Goal: Browse casually: Explore the website without a specific task or goal

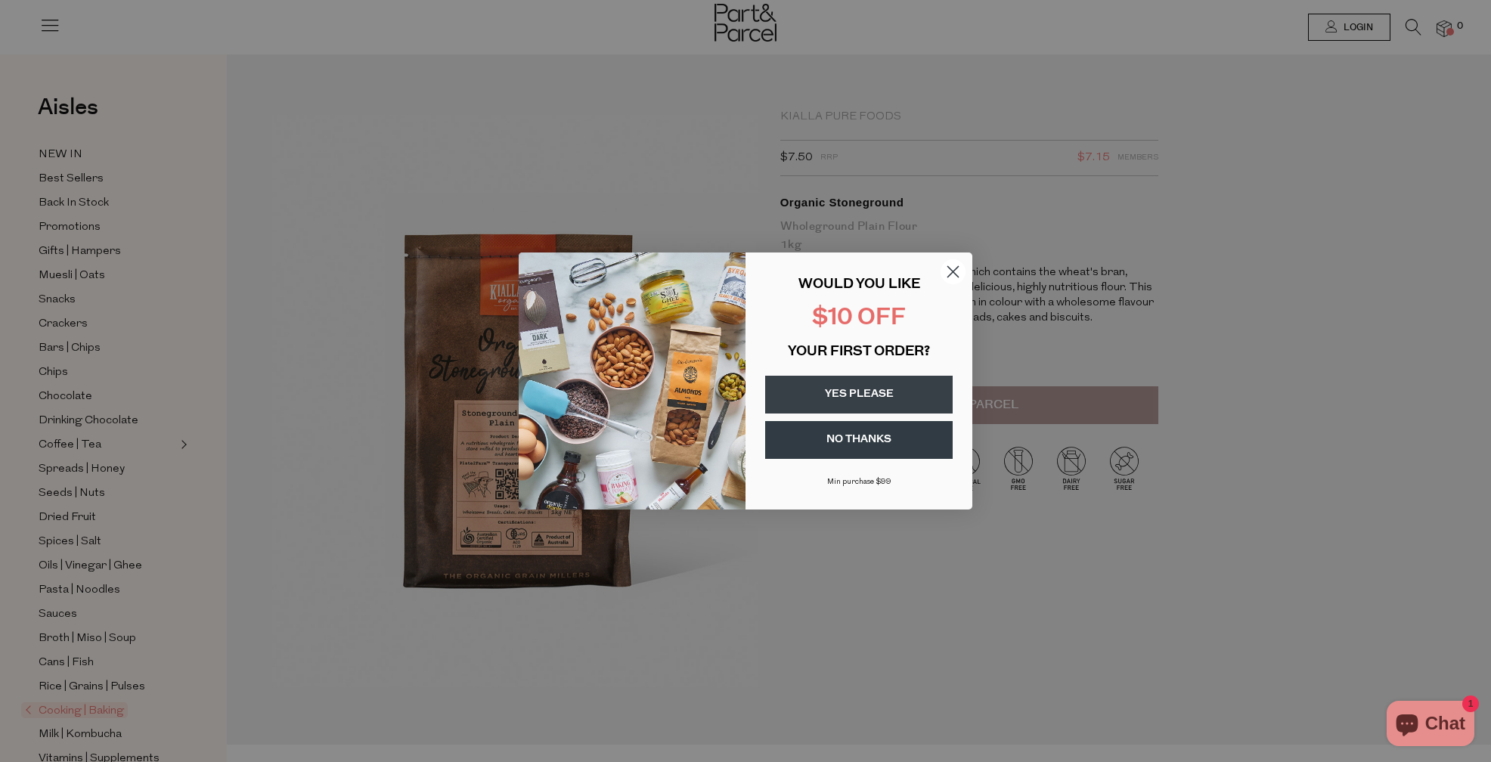
drag, startPoint x: 956, startPoint y: 272, endPoint x: 937, endPoint y: 274, distance: 19.7
click at [953, 273] on icon "Close dialog" at bounding box center [953, 272] width 26 height 26
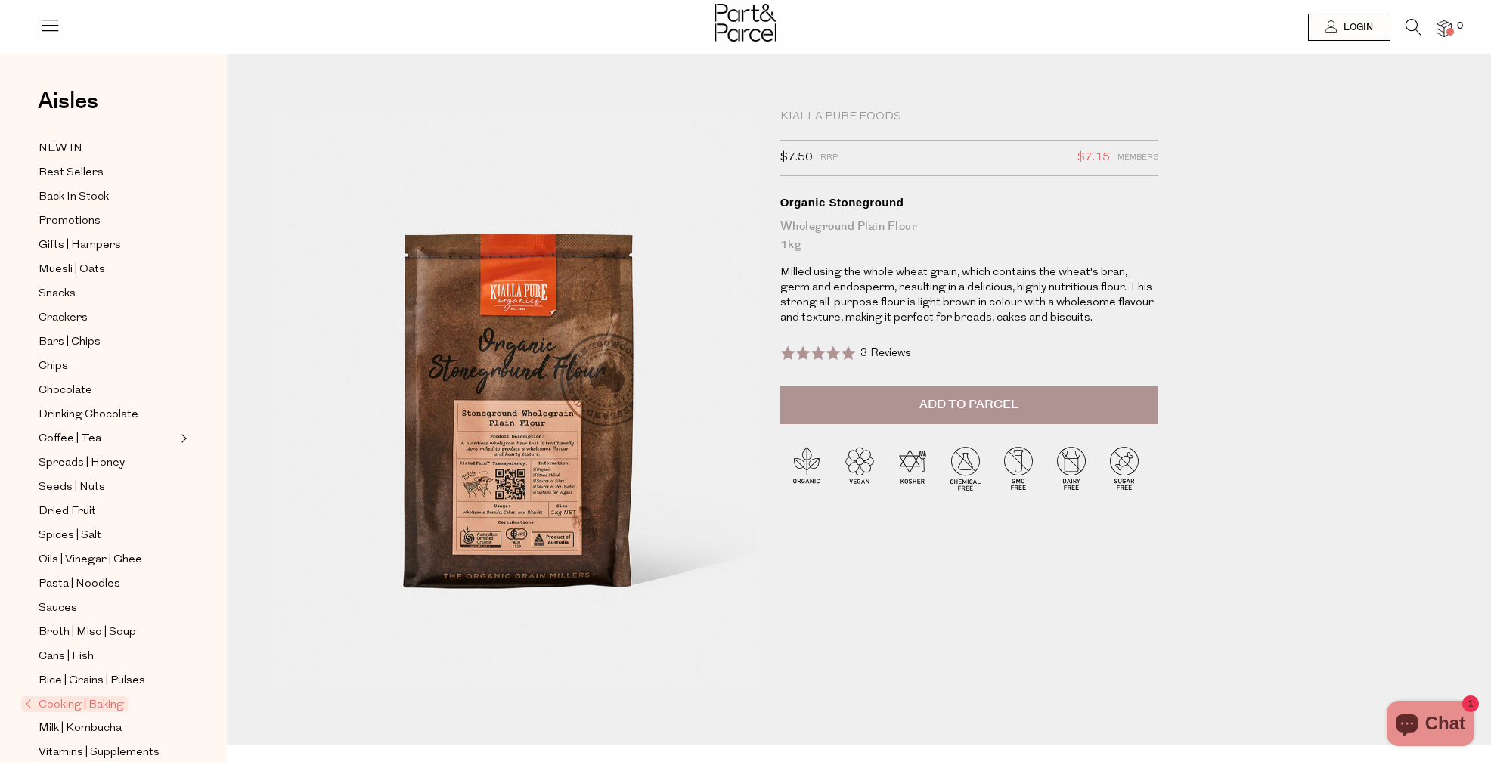
scroll to position [8, 0]
click at [49, 25] on icon at bounding box center [49, 24] width 21 height 21
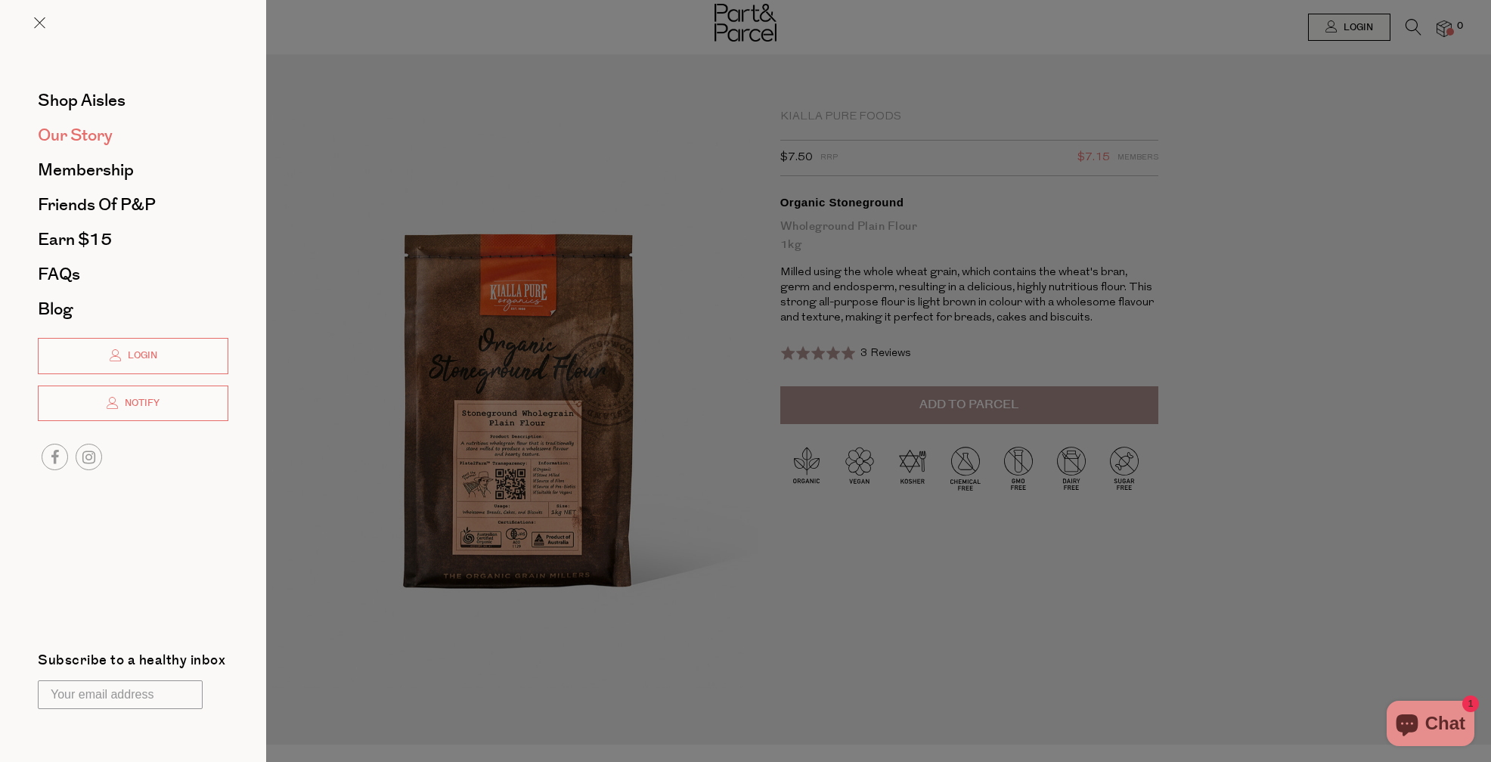
click at [75, 134] on span "Our Story" at bounding box center [75, 135] width 75 height 24
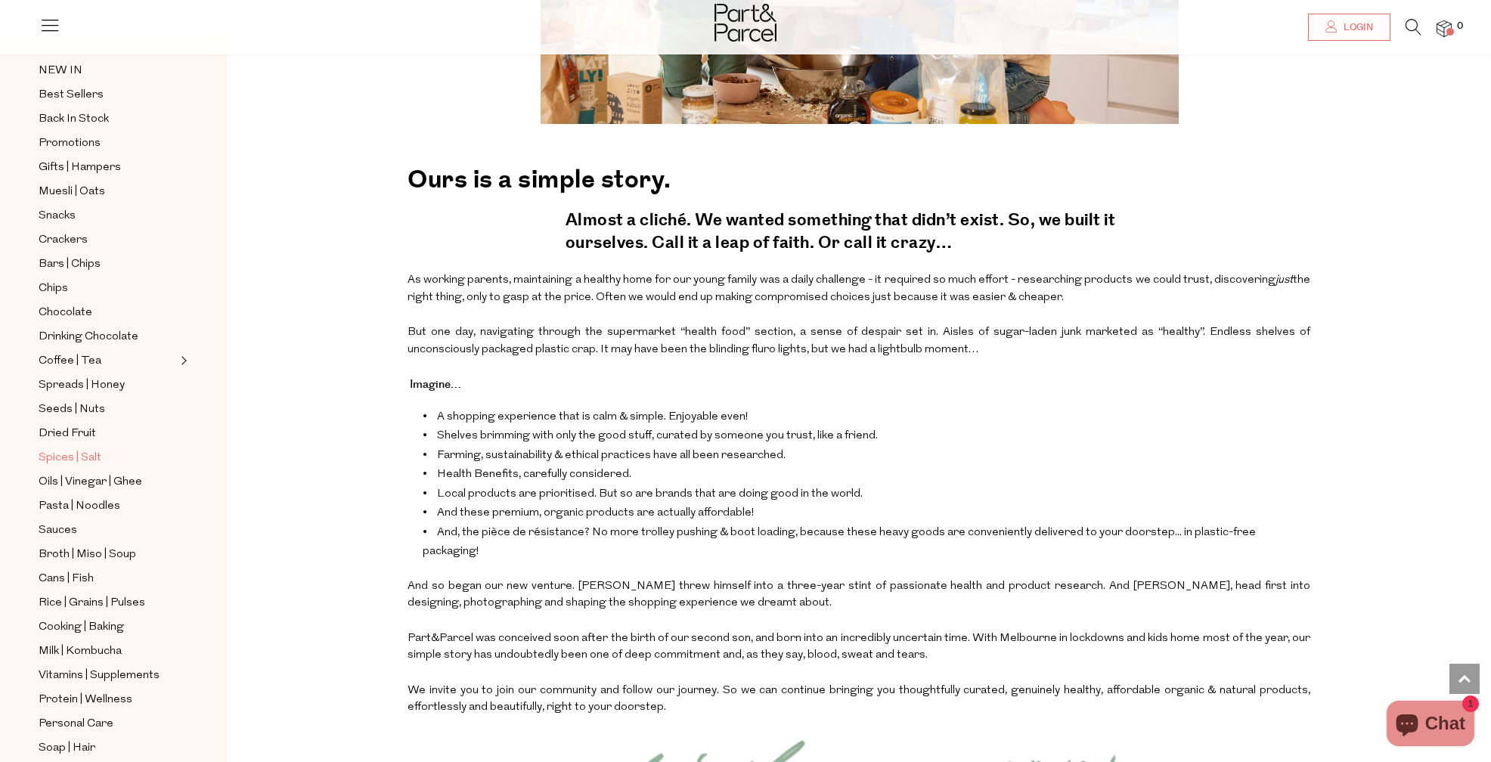
scroll to position [60, 0]
click at [60, 364] on span "Coffee | Tea" at bounding box center [70, 363] width 63 height 18
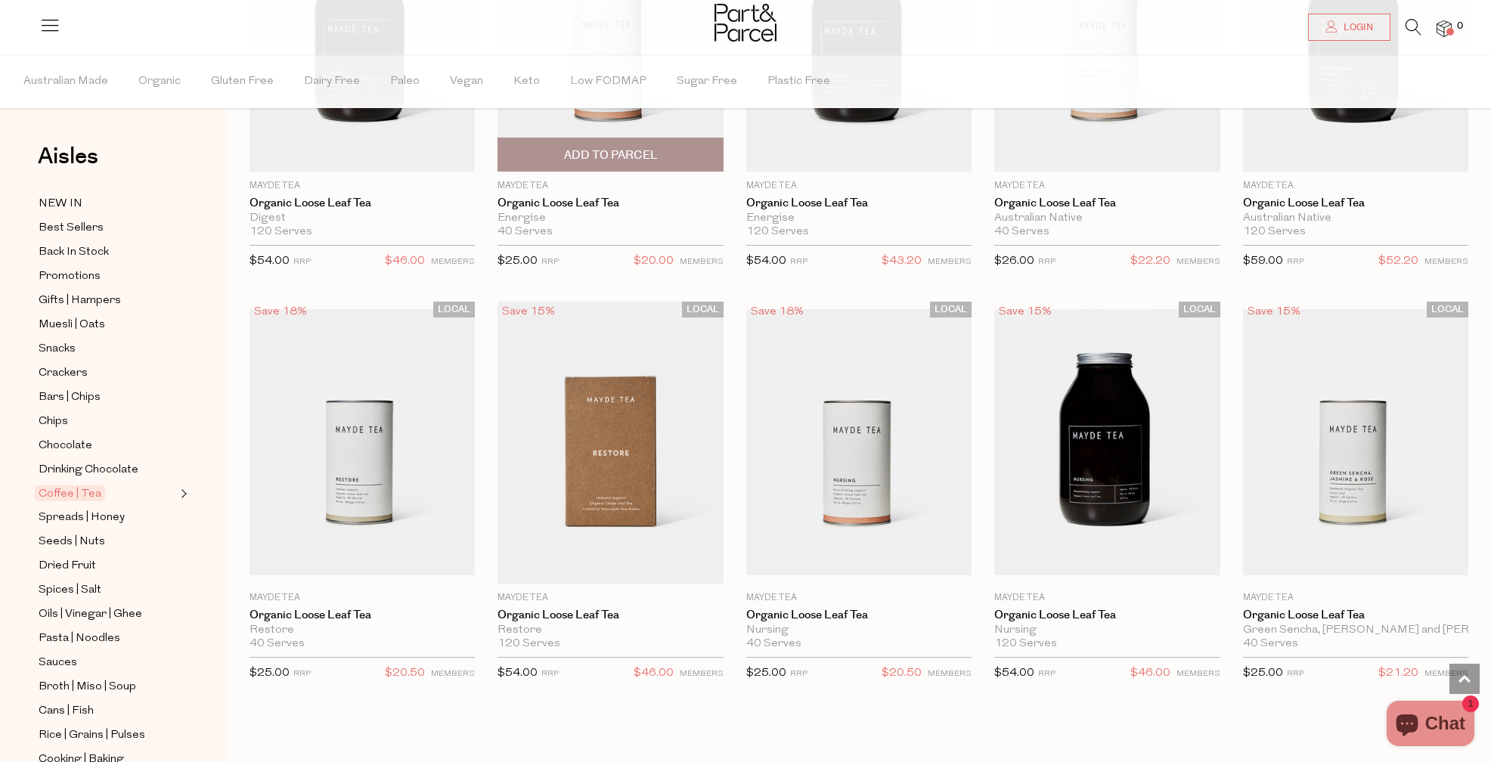
scroll to position [3510, 0]
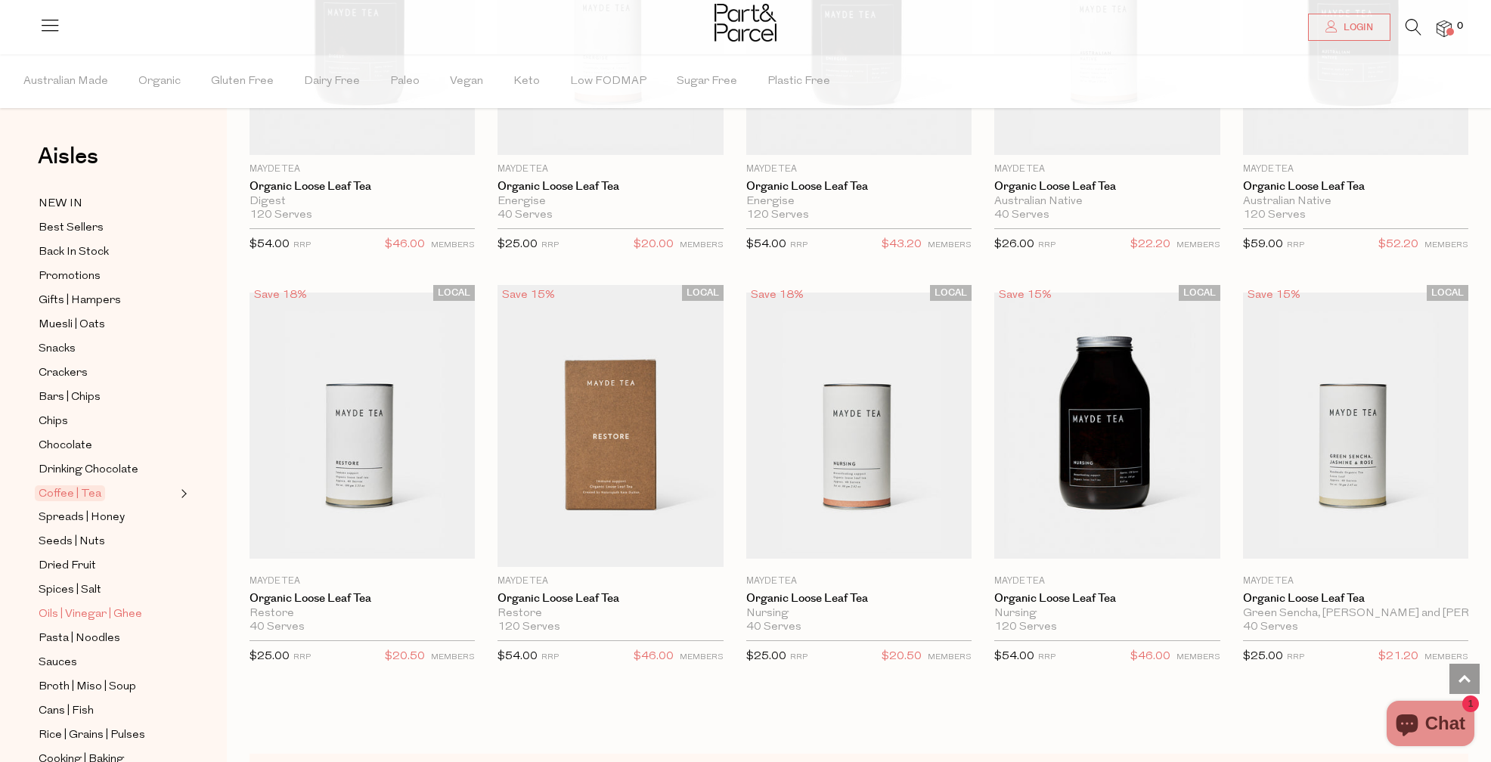
click at [67, 611] on span "Oils | Vinegar | Ghee" at bounding box center [91, 615] width 104 height 18
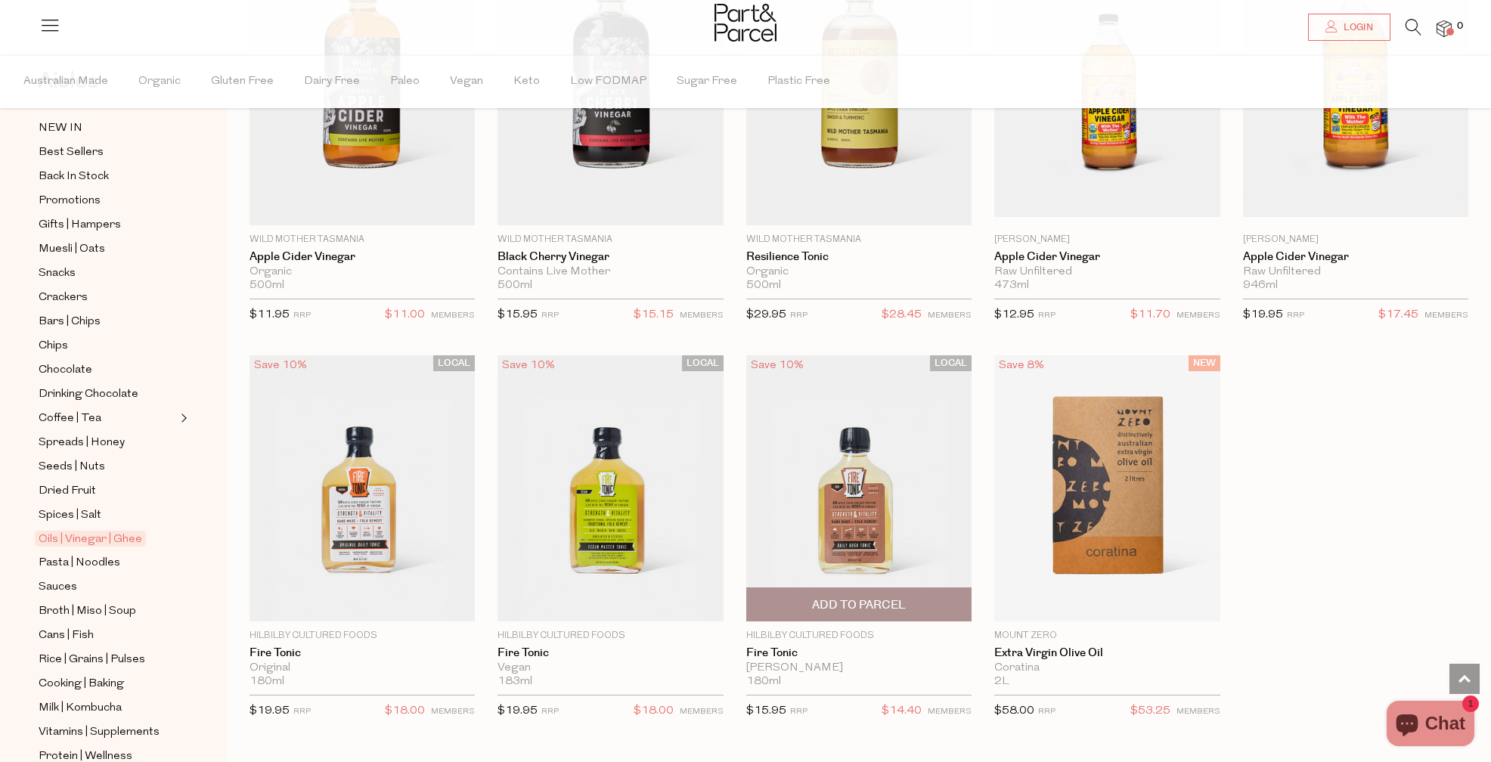
scroll to position [3444, 0]
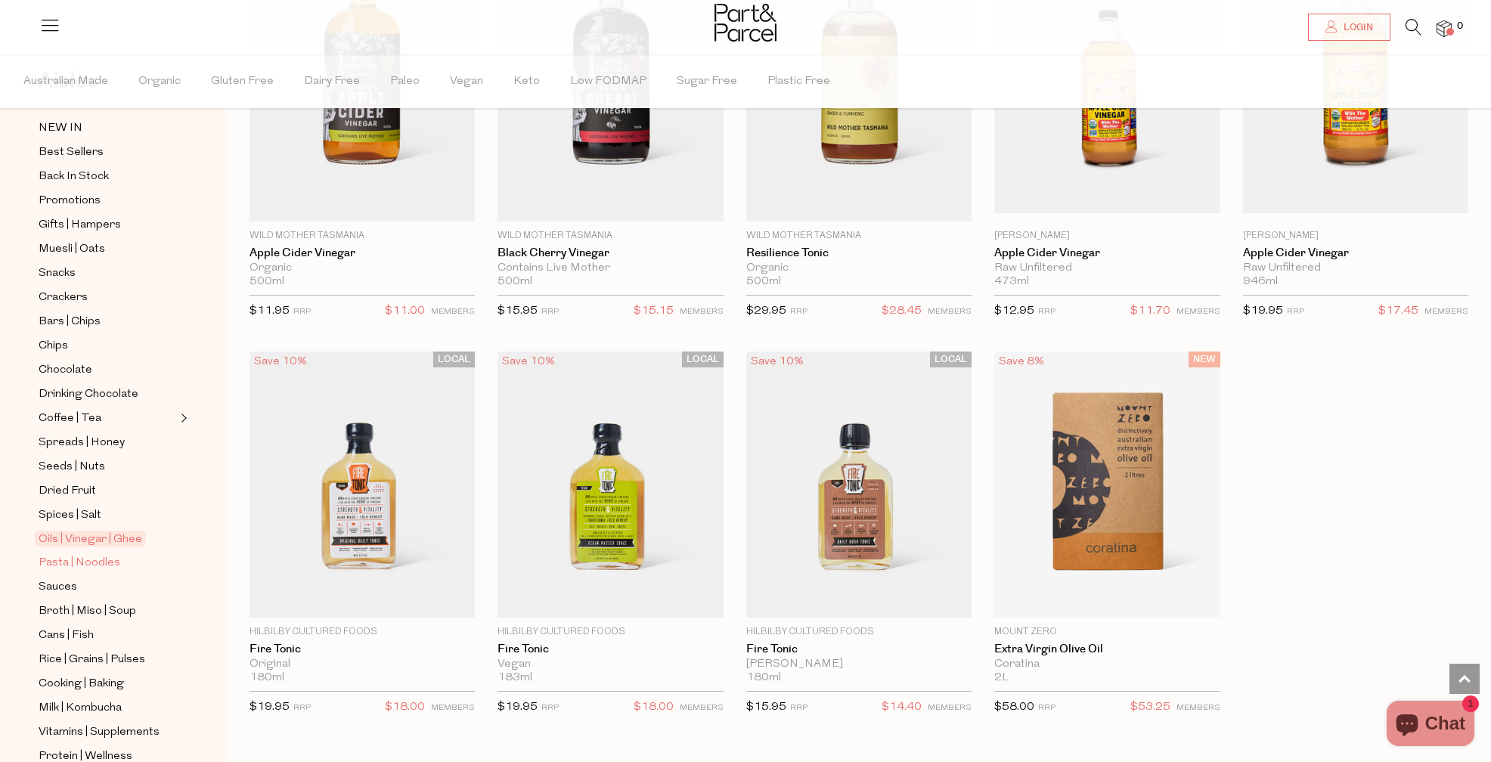
click at [80, 564] on span "Pasta | Noodles" at bounding box center [80, 563] width 82 height 18
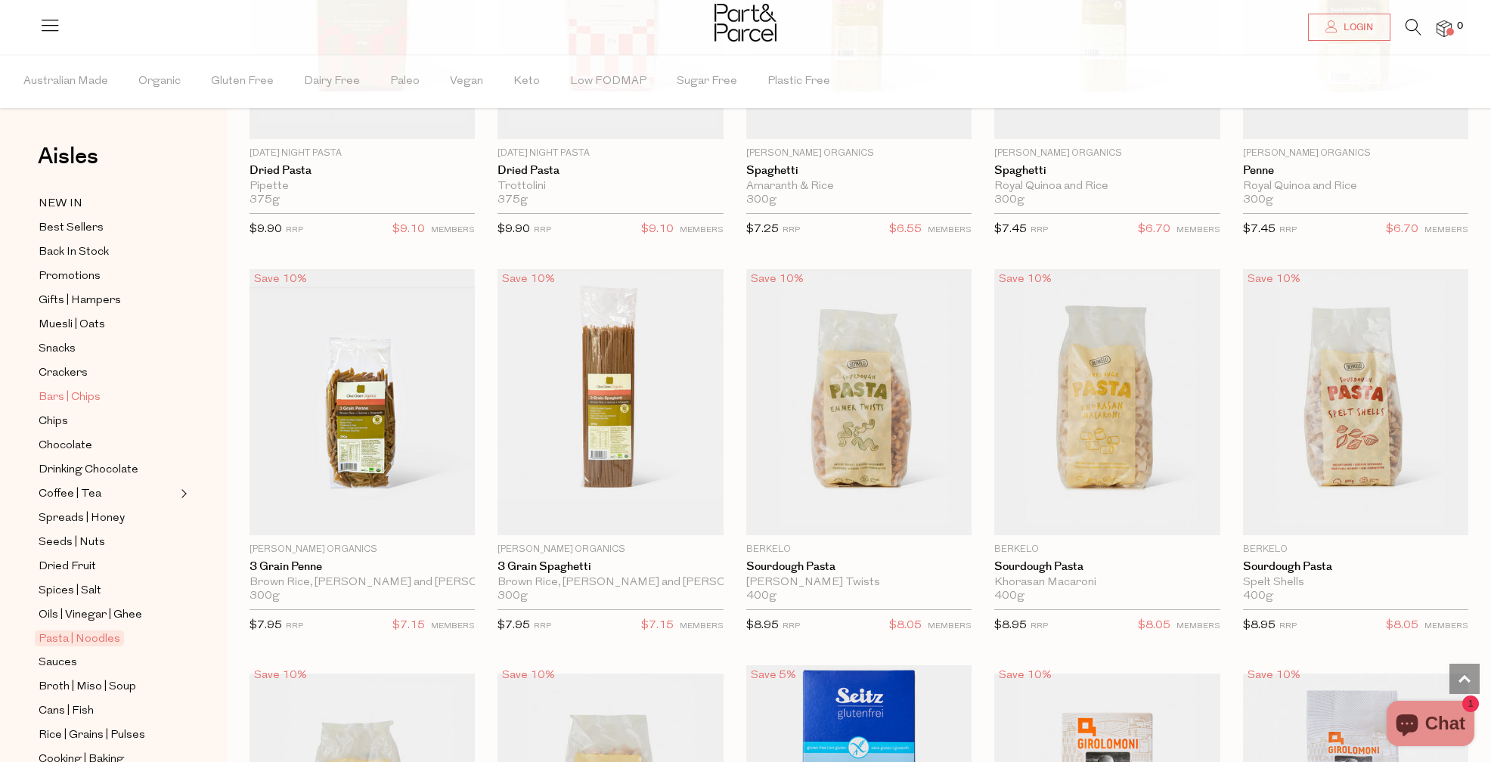
scroll to position [1115, 1]
click at [59, 373] on span "Crackers" at bounding box center [63, 373] width 49 height 18
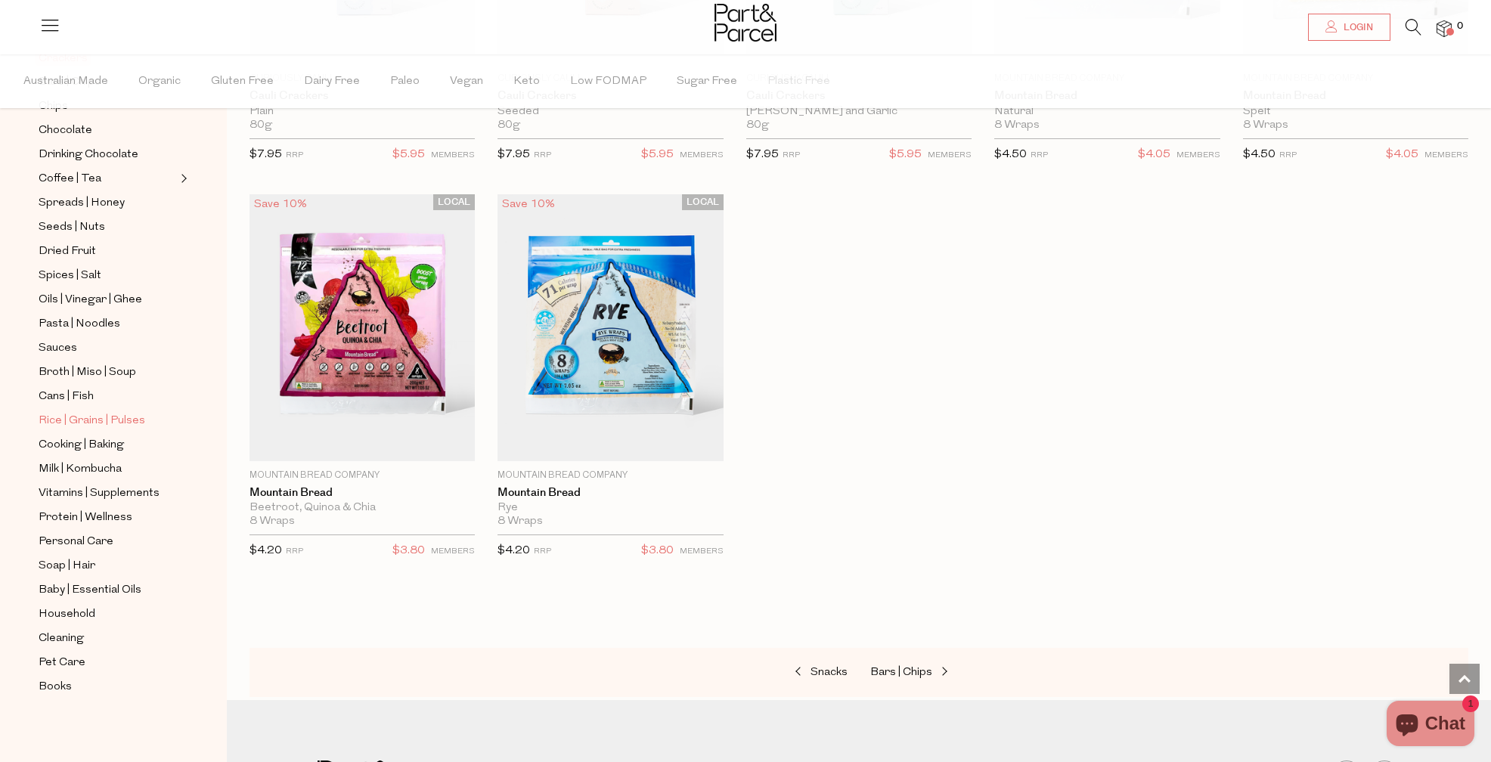
scroll to position [315, 0]
click at [90, 420] on span "Rice | Grains | Pulses" at bounding box center [92, 421] width 107 height 18
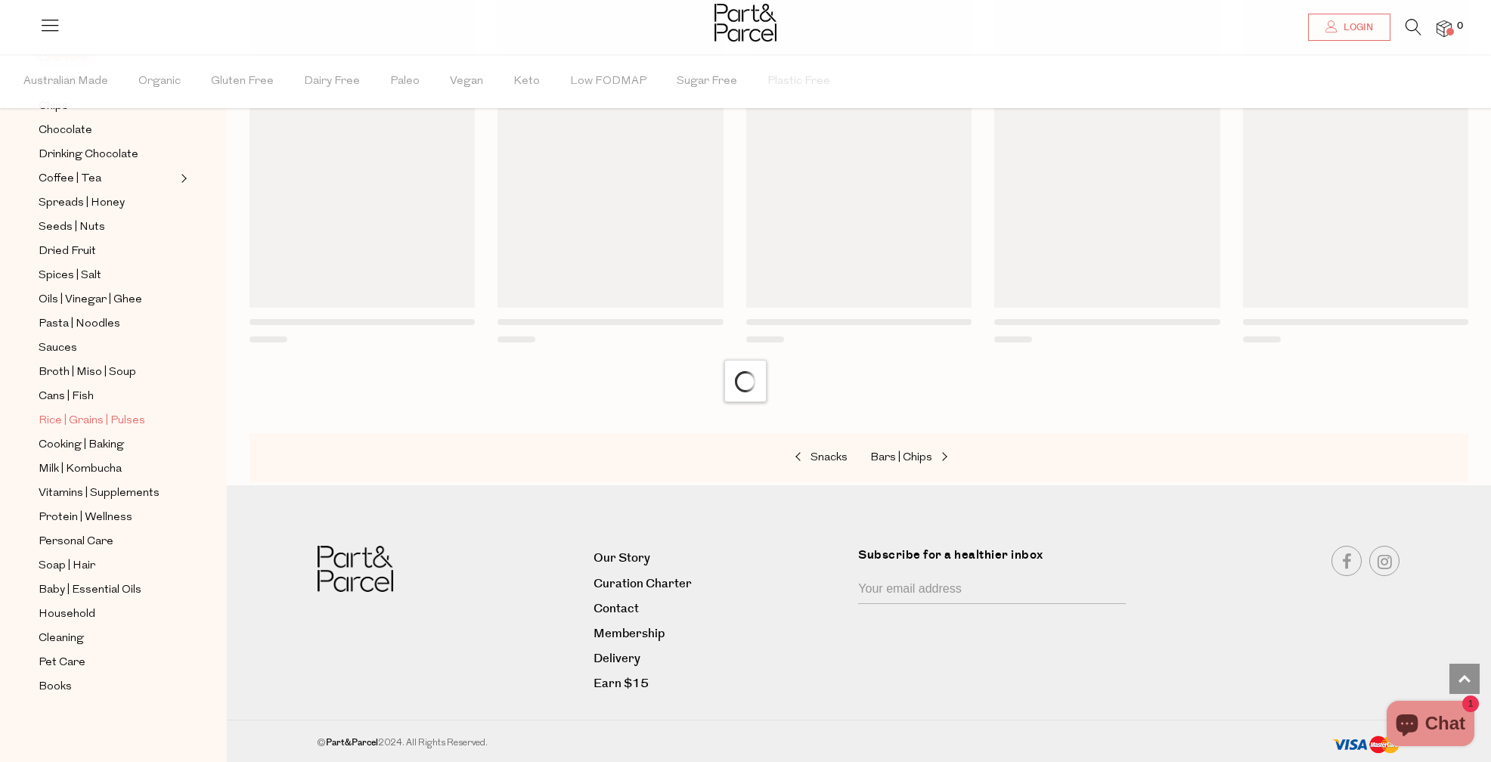
scroll to position [395, 0]
